Goal: Task Accomplishment & Management: Complete application form

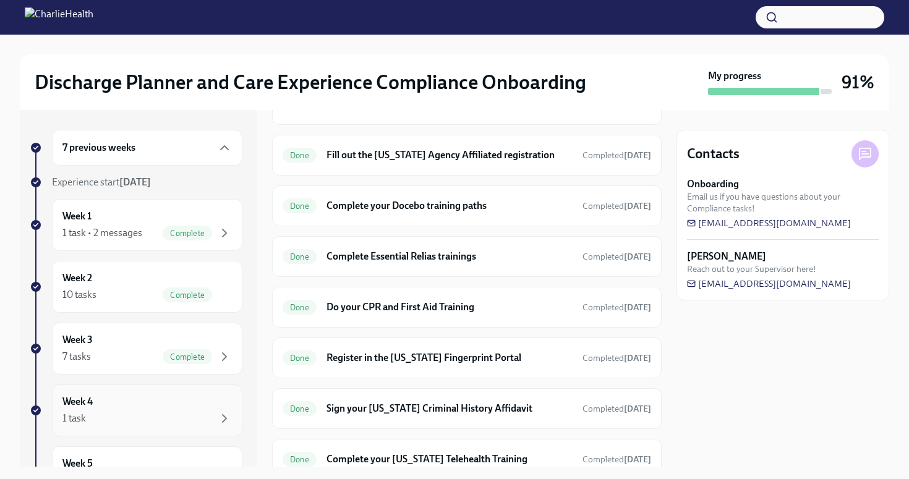
click at [140, 418] on div "1 task" at bounding box center [146, 418] width 169 height 15
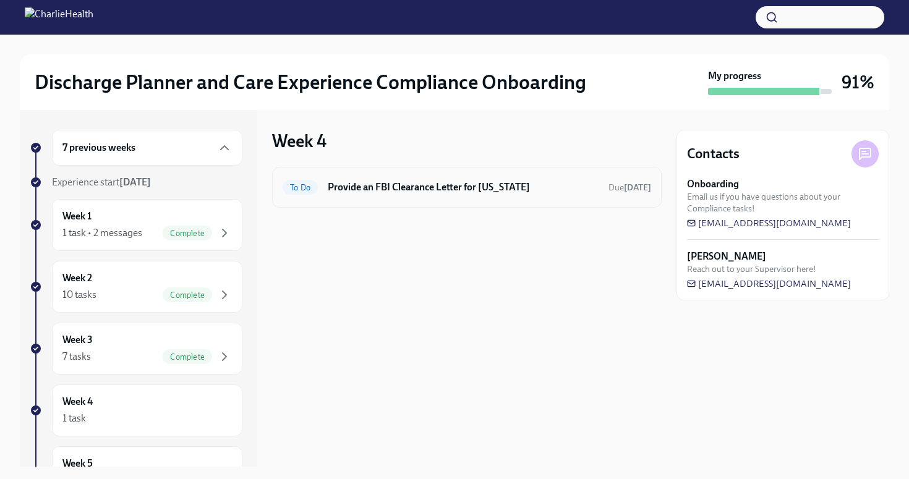
click at [481, 191] on h6 "Provide an FBI Clearance Letter for [US_STATE]" at bounding box center [463, 187] width 271 height 14
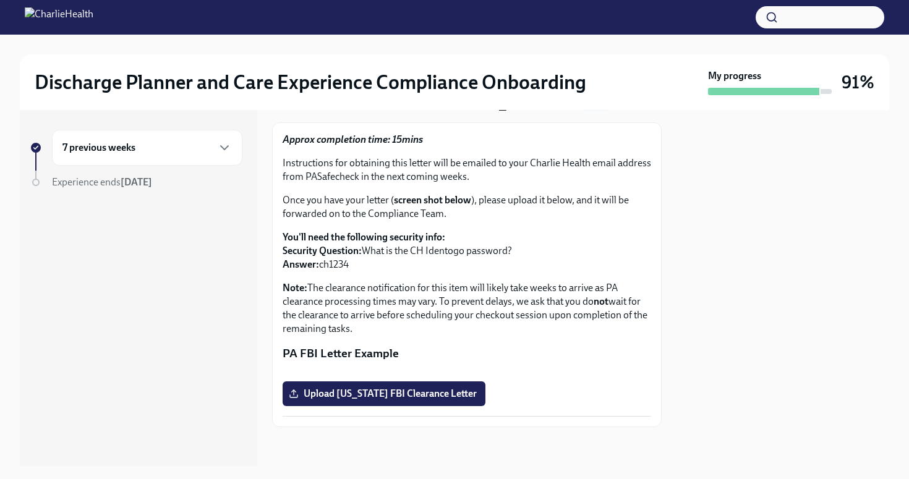
scroll to position [184, 0]
click at [362, 394] on span "Upload [US_STATE] FBI Clearance Letter" at bounding box center [383, 394] width 185 height 12
click at [0, 0] on input "Upload [US_STATE] FBI Clearance Letter" at bounding box center [0, 0] width 0 height 0
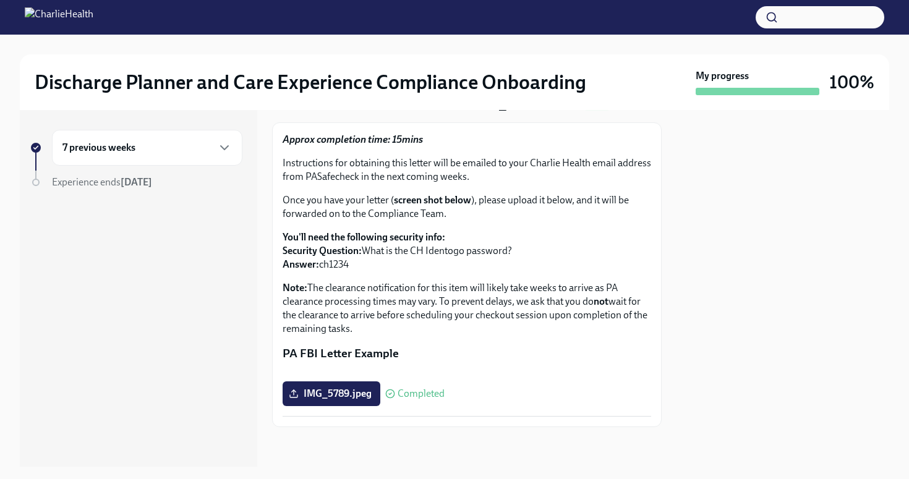
scroll to position [76, 0]
click at [224, 145] on icon "button" at bounding box center [224, 147] width 15 height 15
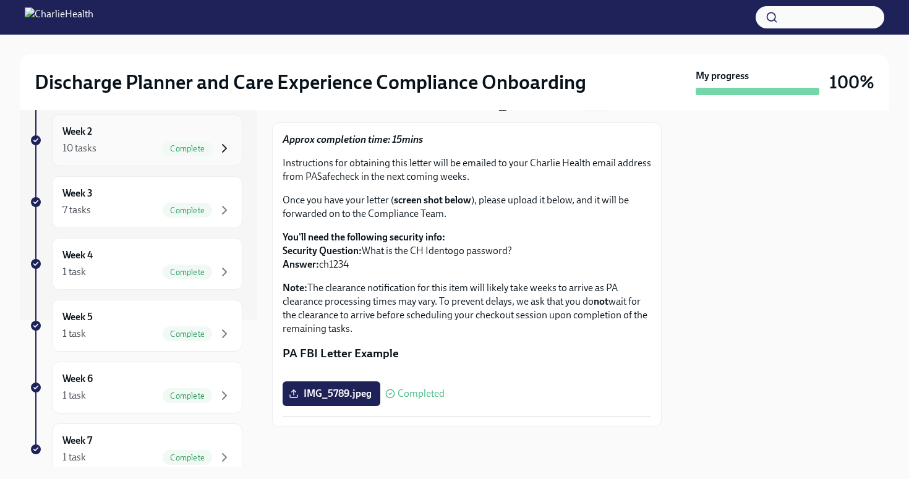
scroll to position [228, 0]
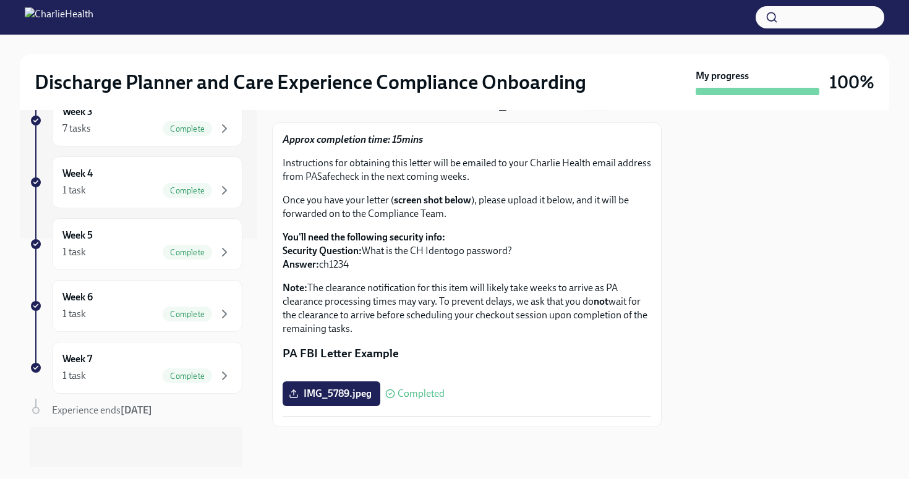
click at [208, 341] on div "7 previous weeks Experience start [DATE] Week 1 1 task • 2 messages Complete We…" at bounding box center [136, 184] width 213 height 565
click at [200, 363] on div "Week 7 1 task Complete" at bounding box center [146, 367] width 169 height 31
